Goal: Find contact information: Find contact information

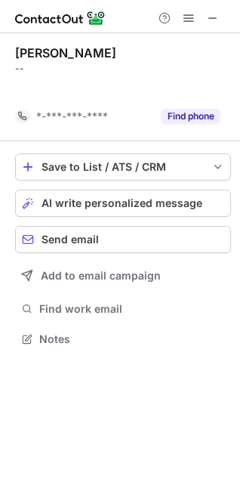
scroll to position [304, 240]
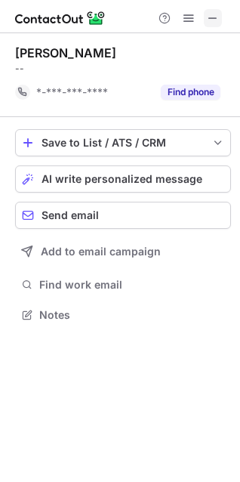
click at [214, 20] on span at bounding box center [213, 18] width 12 height 12
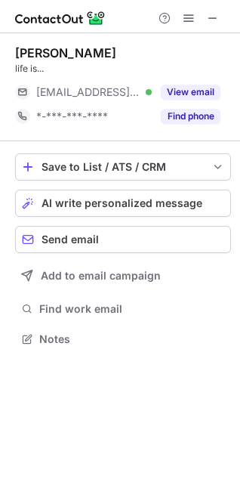
scroll to position [329, 240]
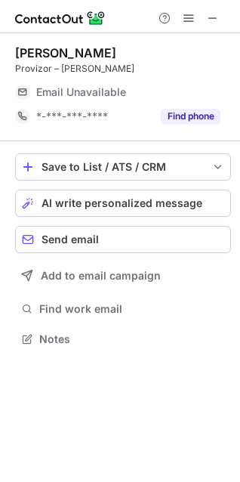
scroll to position [329, 240]
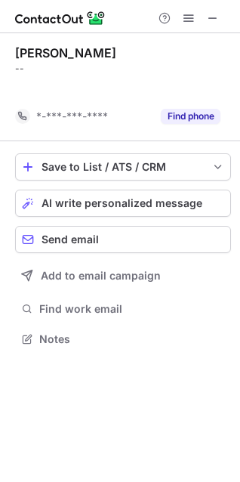
scroll to position [304, 240]
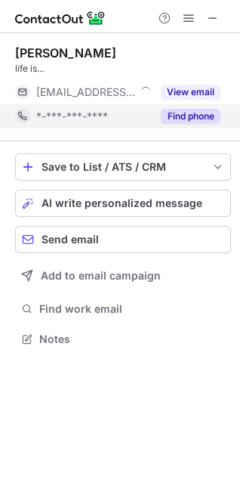
scroll to position [329, 240]
click at [199, 116] on button "Find phone" at bounding box center [191, 116] width 60 height 15
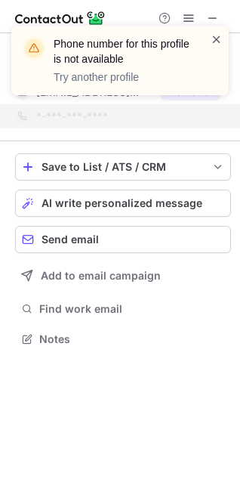
click at [209, 42] on div "Phone number for this profile is not available Try another profile" at bounding box center [113, 60] width 193 height 57
click at [212, 41] on span at bounding box center [217, 39] width 12 height 15
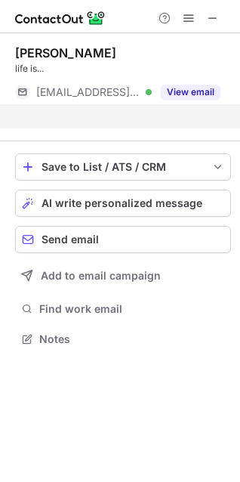
scroll to position [304, 240]
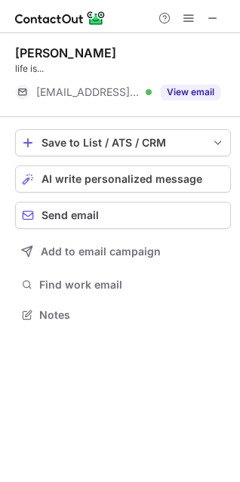
click at [185, 93] on div "Phone number for this profile is not available Try another profile Bakhodir Mas…" at bounding box center [120, 241] width 240 height 482
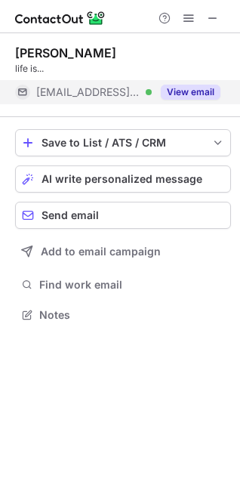
click at [202, 88] on button "View email" at bounding box center [191, 92] width 60 height 15
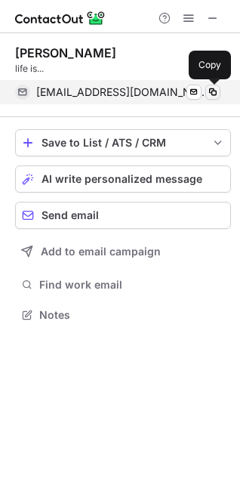
click at [213, 92] on span at bounding box center [213, 92] width 12 height 12
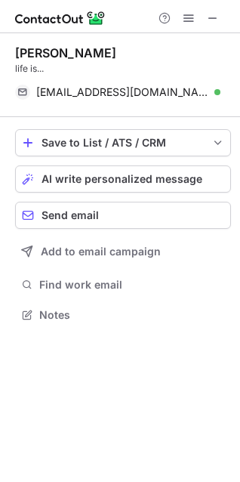
drag, startPoint x: 73, startPoint y: 54, endPoint x: 196, endPoint y: 52, distance: 123.9
click at [196, 52] on div "Bakhodir Masharipov" at bounding box center [123, 52] width 216 height 15
copy div "Masharipov"
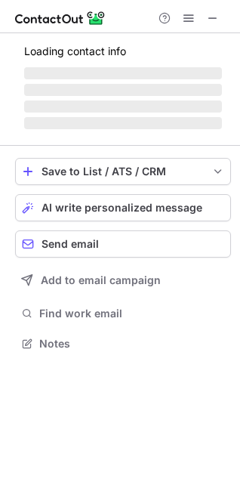
scroll to position [329, 240]
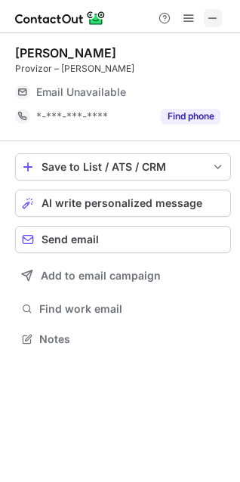
click at [209, 12] on span at bounding box center [213, 18] width 12 height 12
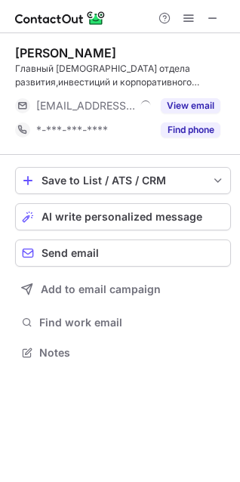
scroll to position [342, 240]
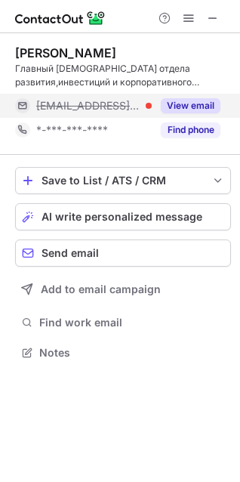
click at [215, 101] on button "View email" at bounding box center [191, 105] width 60 height 15
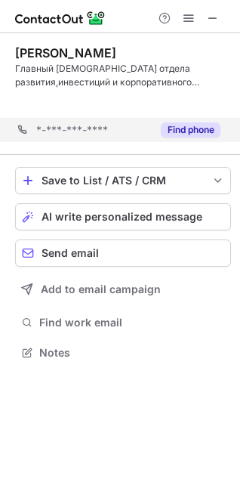
scroll to position [318, 240]
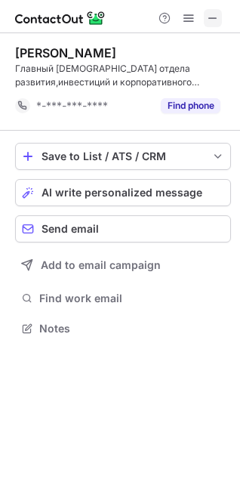
click at [207, 17] on span at bounding box center [213, 18] width 12 height 12
